Goal: Find specific page/section: Find specific page/section

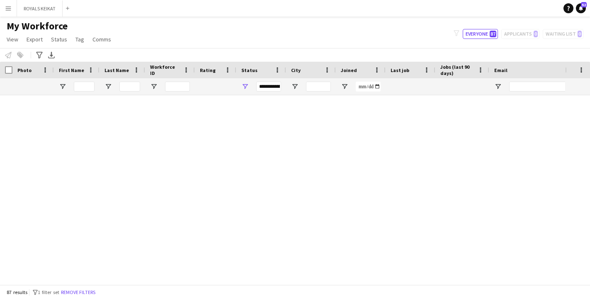
scroll to position [1830, 0]
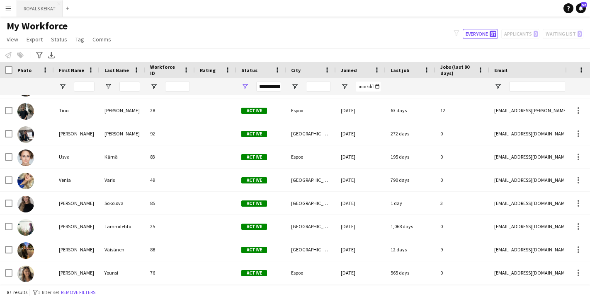
click at [34, 10] on button "ROYALS KEIKAT Close" at bounding box center [40, 8] width 46 height 16
